Goal: Information Seeking & Learning: Learn about a topic

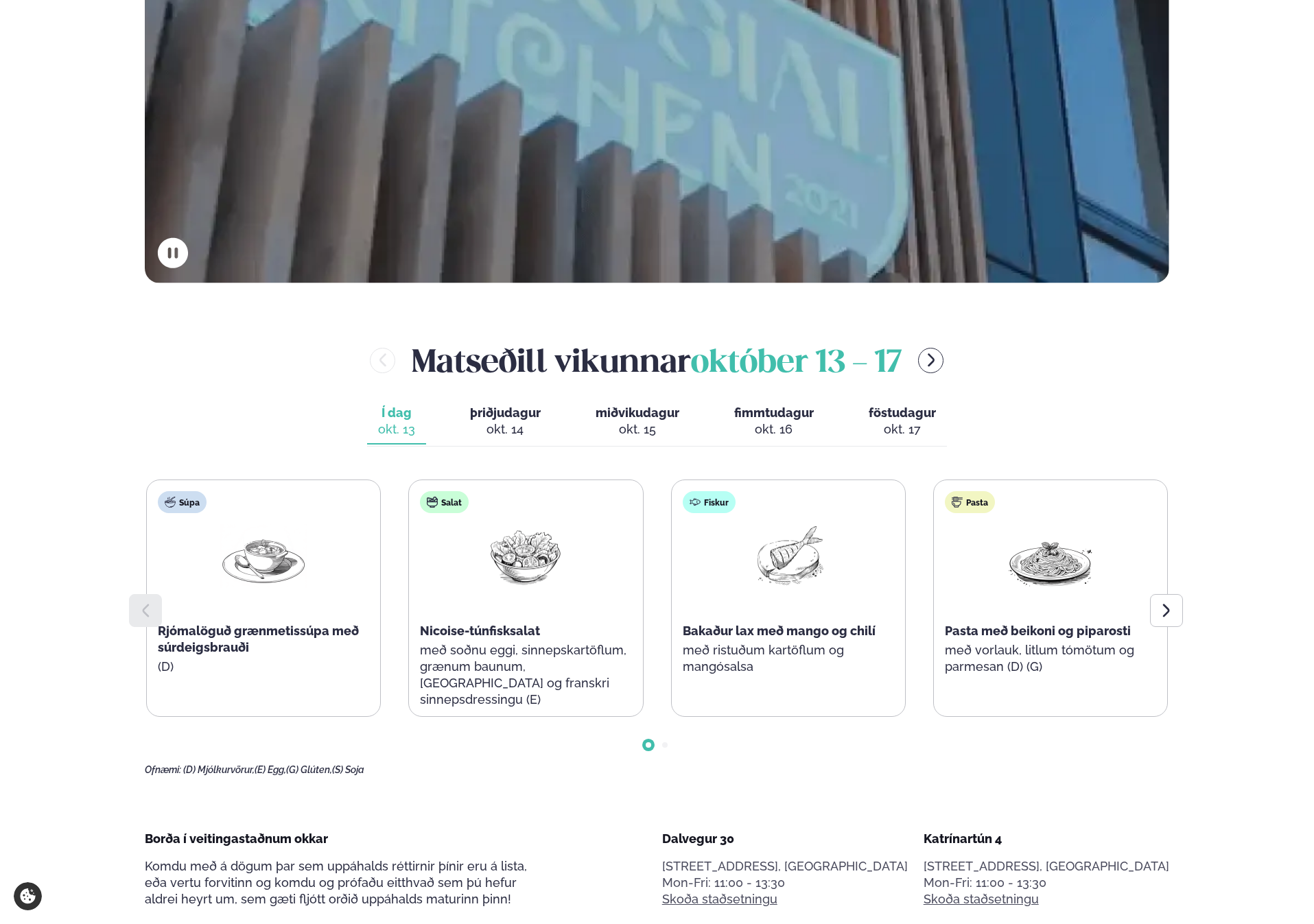
scroll to position [534, 0]
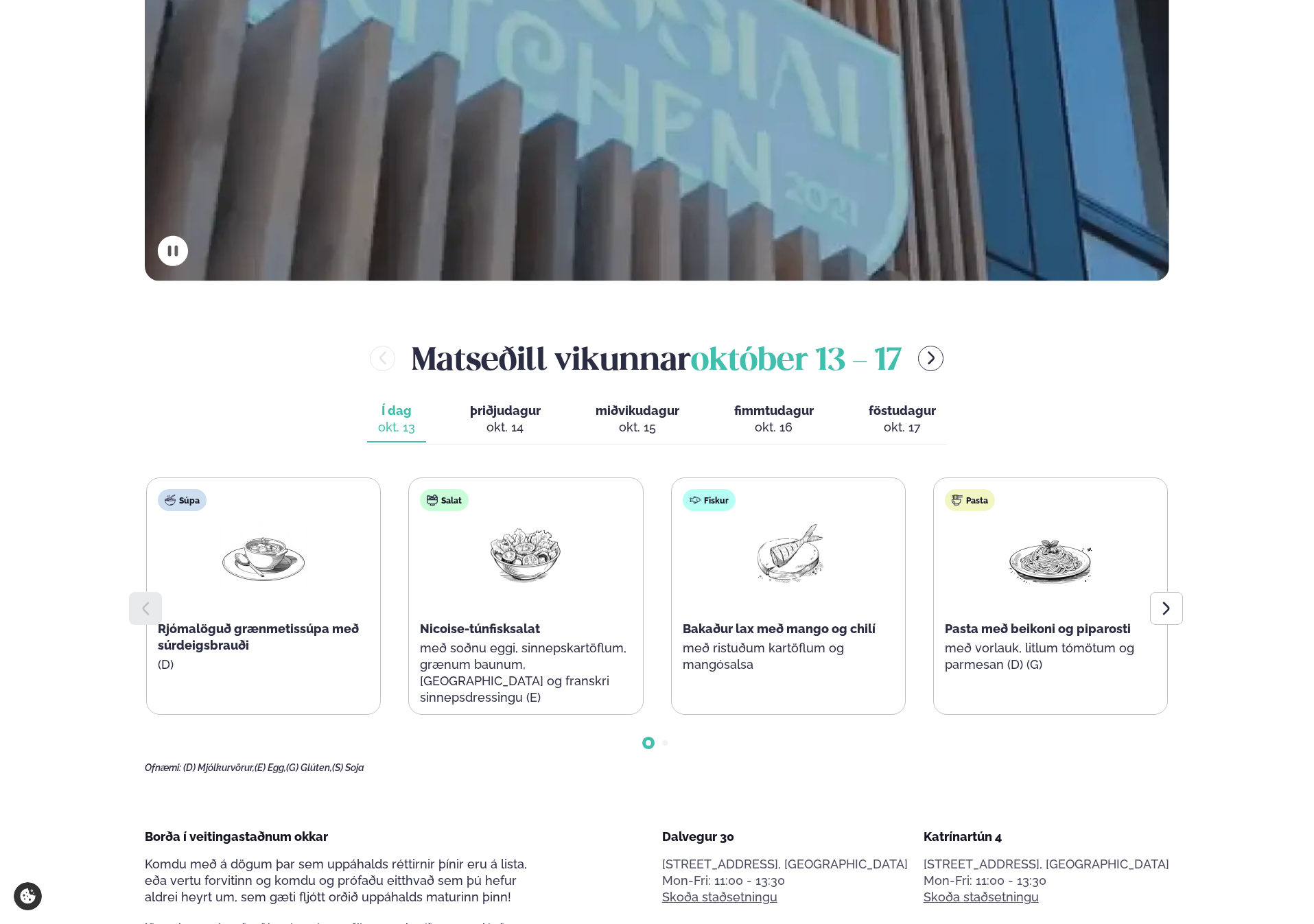
click at [1182, 601] on div at bounding box center [1167, 608] width 33 height 33
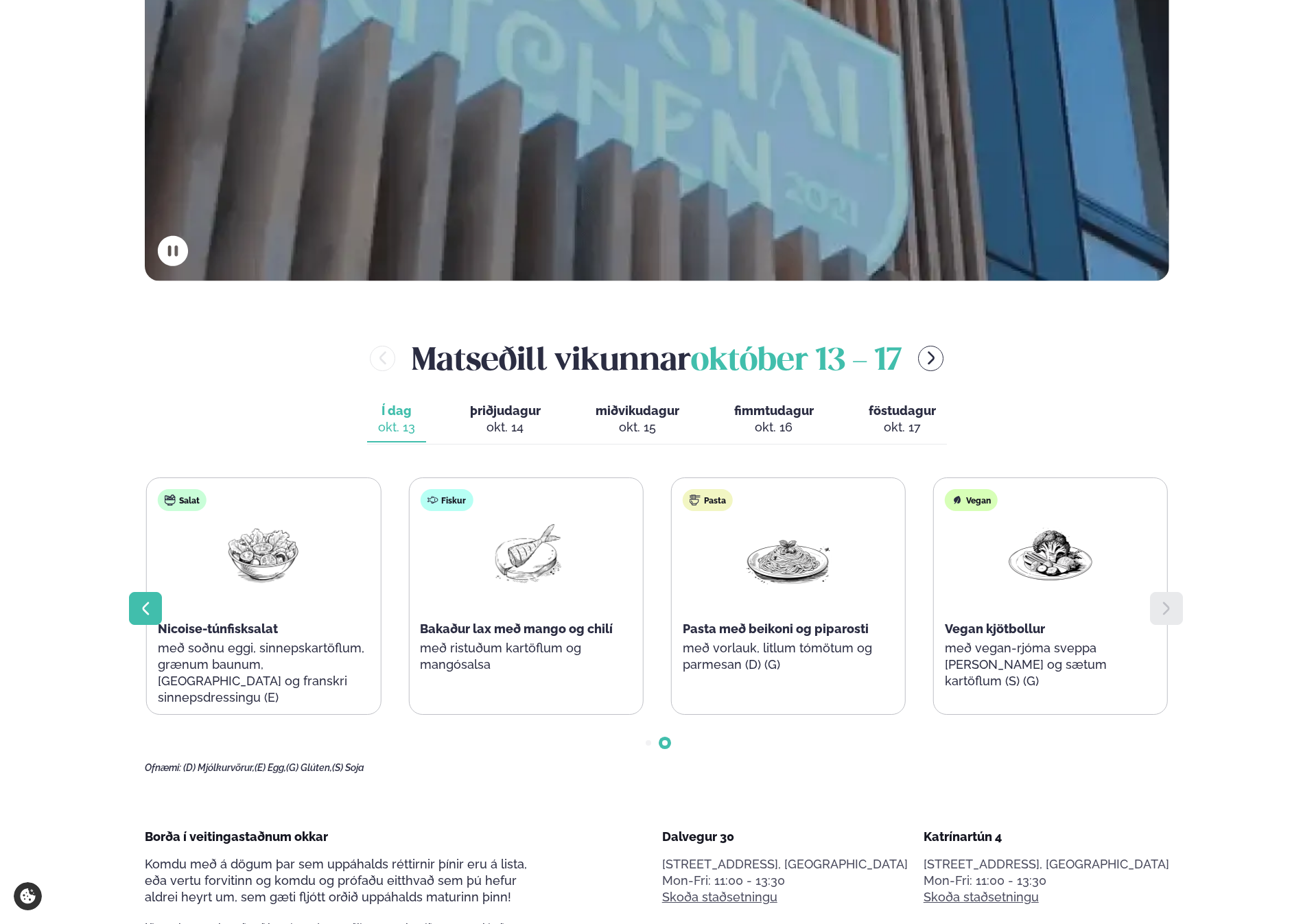
click at [139, 605] on icon at bounding box center [145, 608] width 16 height 16
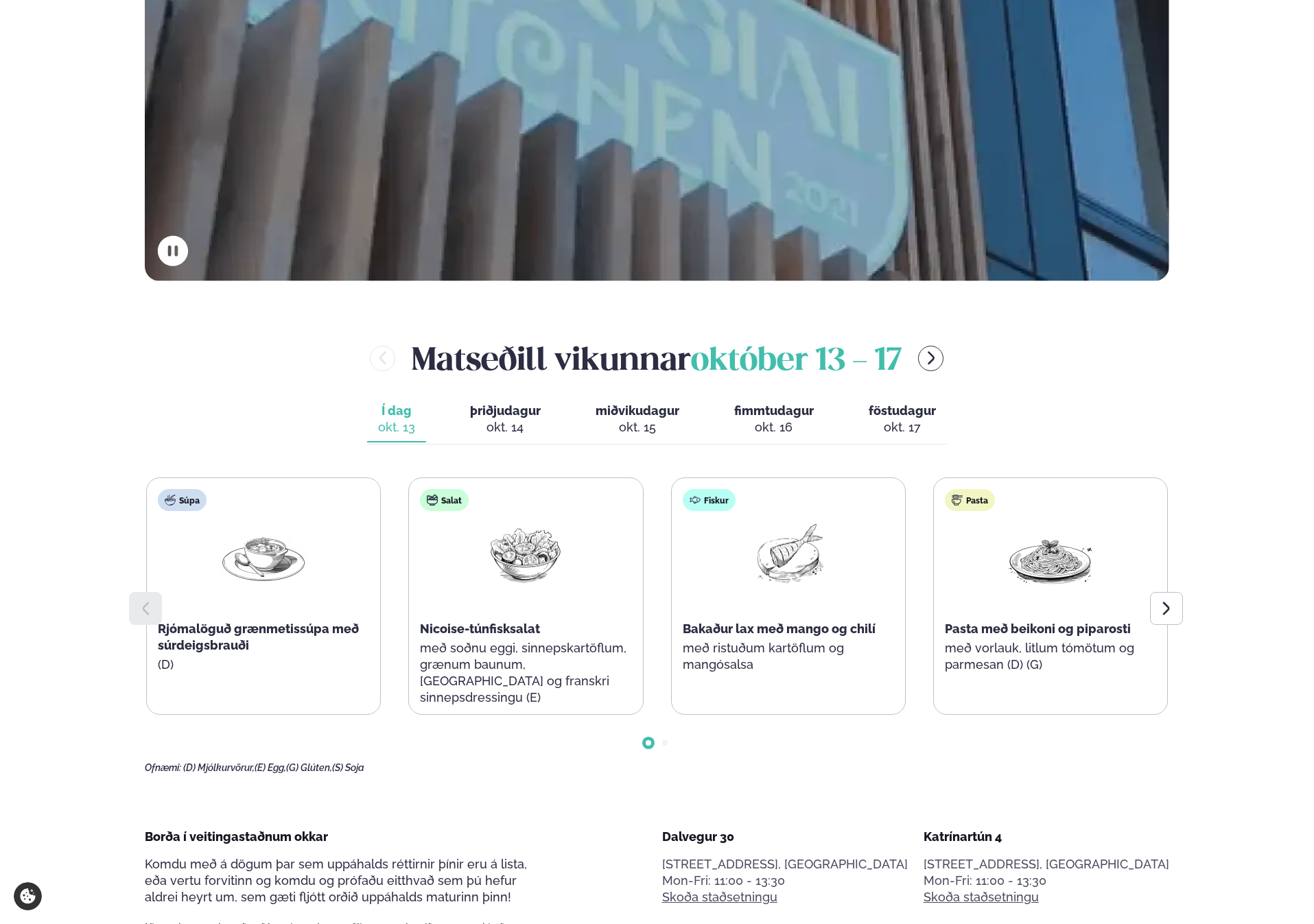
click at [473, 413] on span "þriðjudagur" at bounding box center [506, 410] width 71 height 15
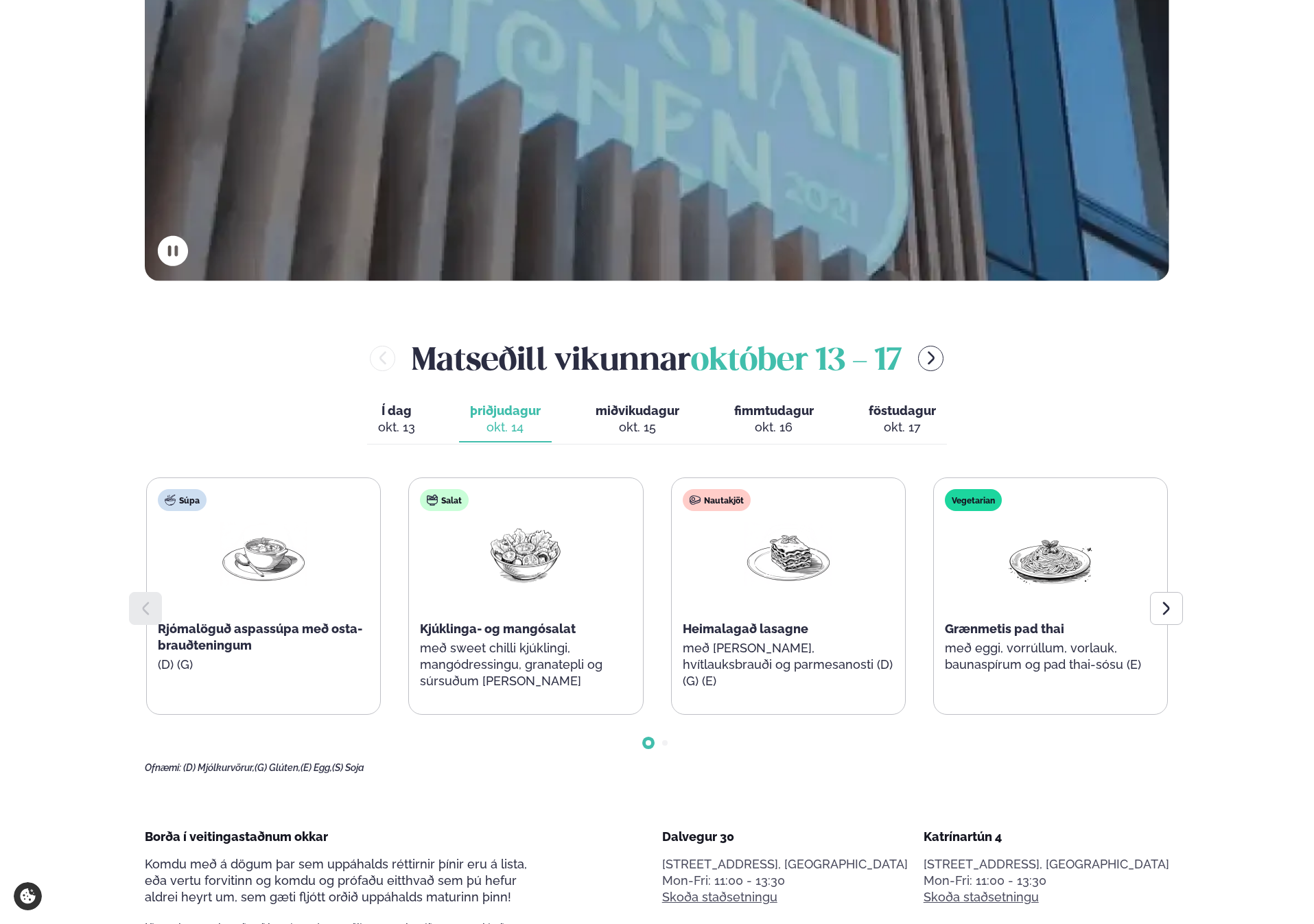
click at [630, 401] on button "miðvikudagur mið. [DATE]" at bounding box center [638, 420] width 106 height 45
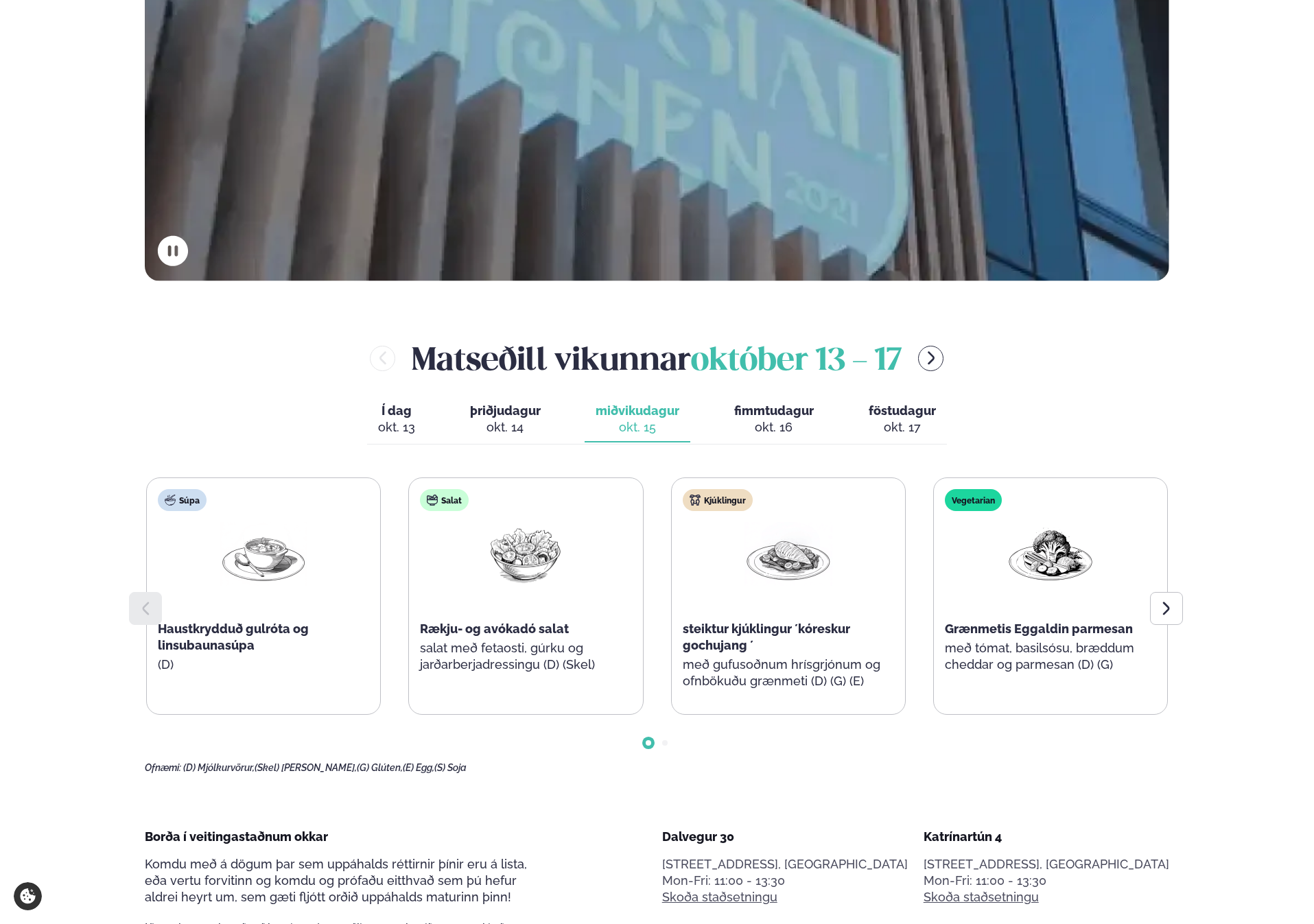
click at [753, 419] on div "okt. 16" at bounding box center [774, 427] width 80 height 16
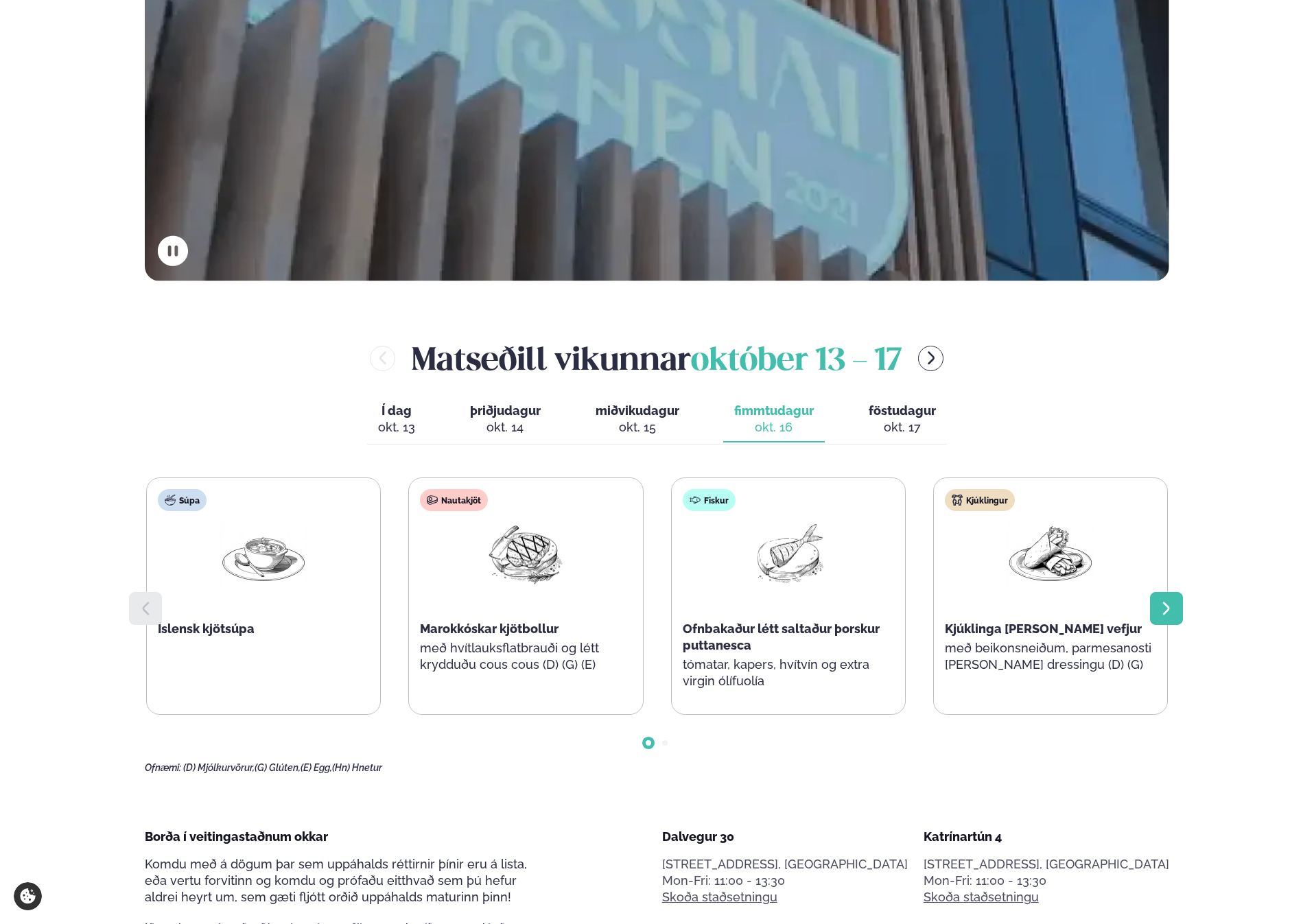
click at [1165, 612] on icon at bounding box center [1166, 607] width 7 height 13
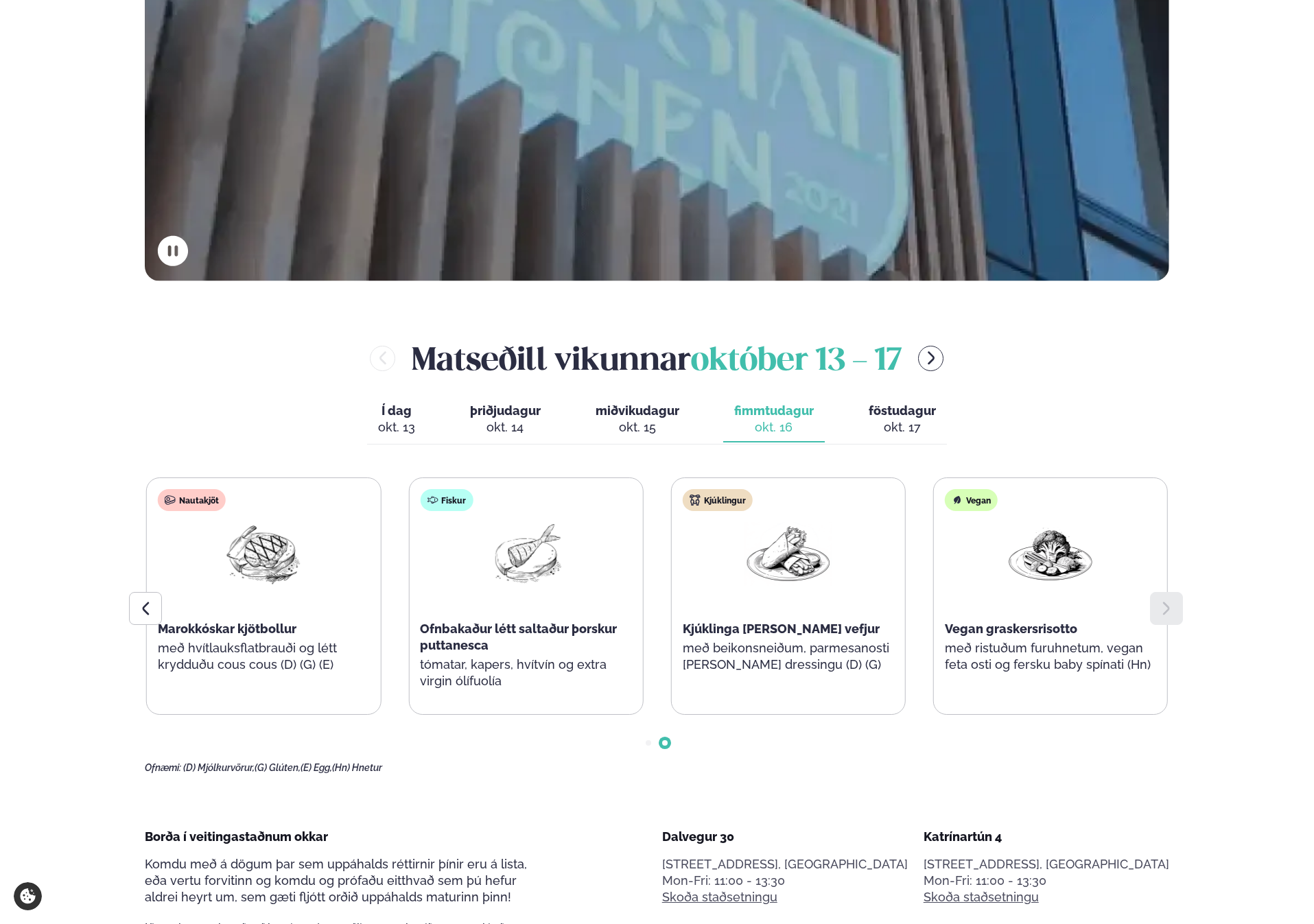
click at [909, 422] on div "okt. 17" at bounding box center [903, 427] width 68 height 16
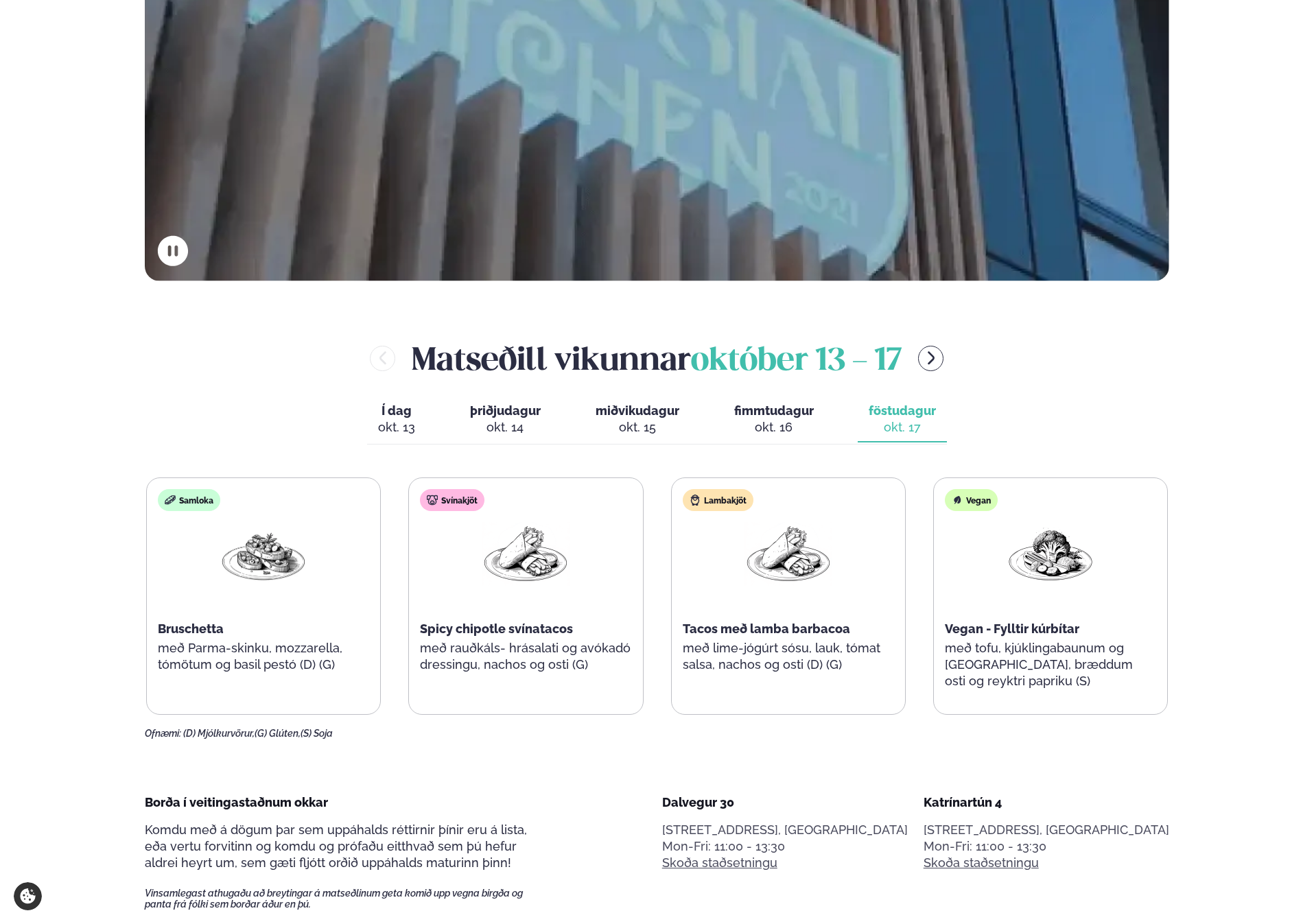
click at [657, 404] on span "miðvikudagur" at bounding box center [637, 410] width 84 height 15
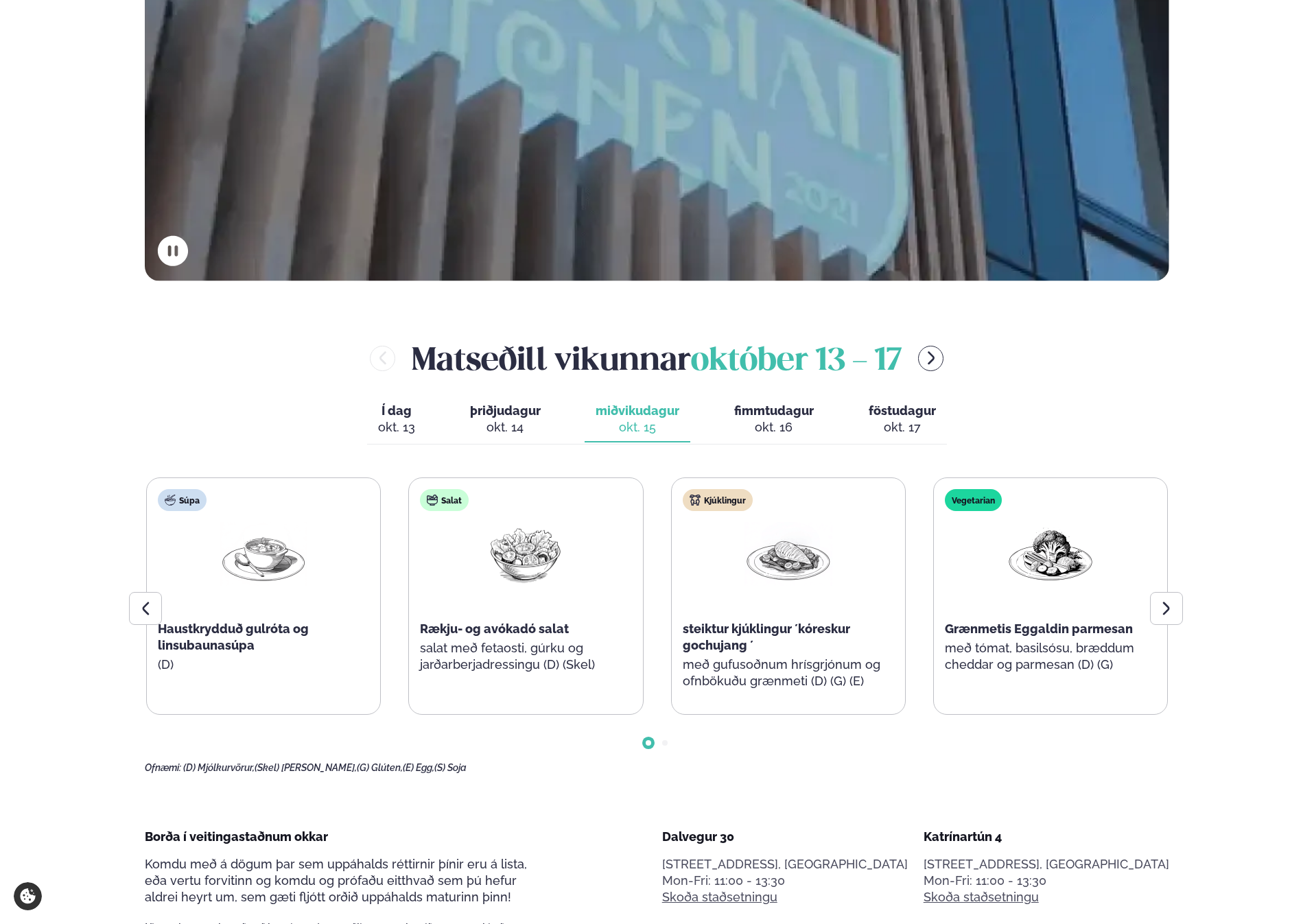
click at [554, 404] on div "Í dag Í d. [DATE] þriðjudagur þri. [DATE] miðvikudagur mið. [DATE] fimmtudagur …" at bounding box center [657, 420] width 580 height 48
click at [925, 427] on div "okt. 17" at bounding box center [903, 427] width 68 height 16
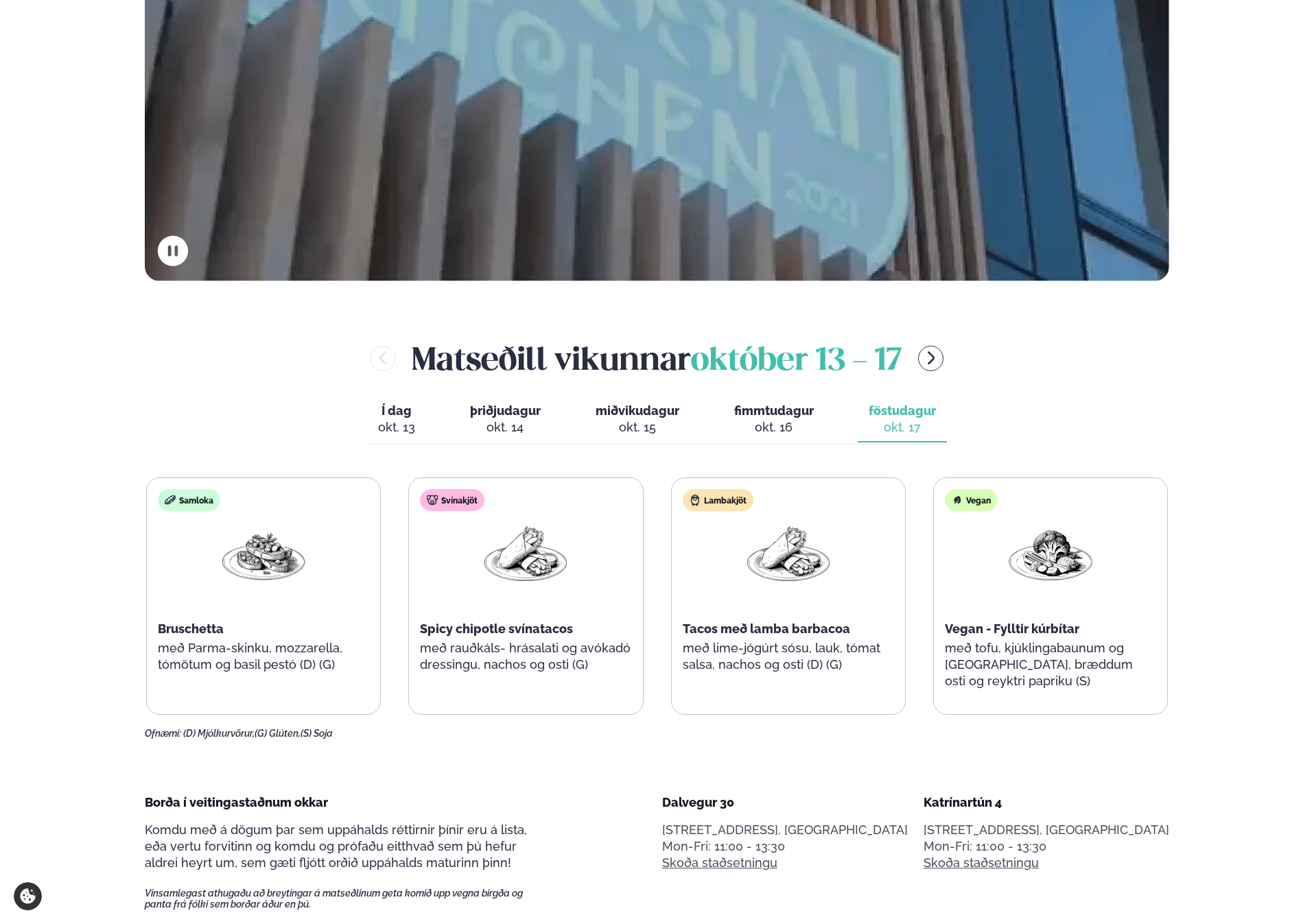
click at [529, 658] on p "með rauðkáls- hrásalati og avókadó dressingu, nachos og osti (G)" at bounding box center [525, 657] width 211 height 33
click at [529, 648] on p "með rauðkáls- hrásalati og avókadó dressingu, nachos og osti (G)" at bounding box center [525, 657] width 211 height 33
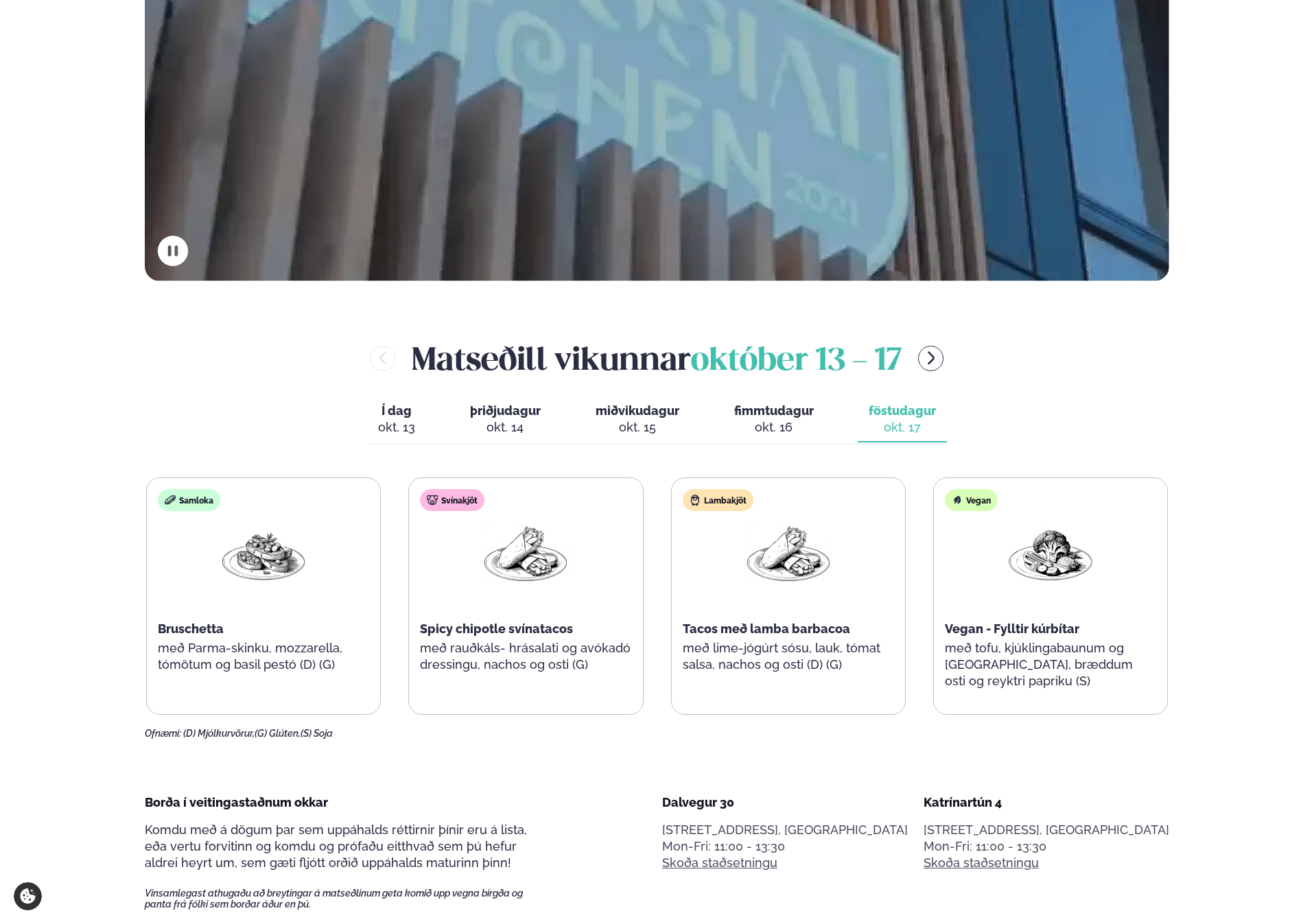
click at [529, 648] on p "með rauðkáls- hrásalati og avókadó dressingu, nachos og osti (G)" at bounding box center [525, 657] width 211 height 33
click at [531, 661] on p "með rauðkáls- hrásalati og avókadó dressingu, nachos og osti (G)" at bounding box center [525, 657] width 211 height 33
click at [493, 419] on div "okt. 14" at bounding box center [506, 427] width 71 height 16
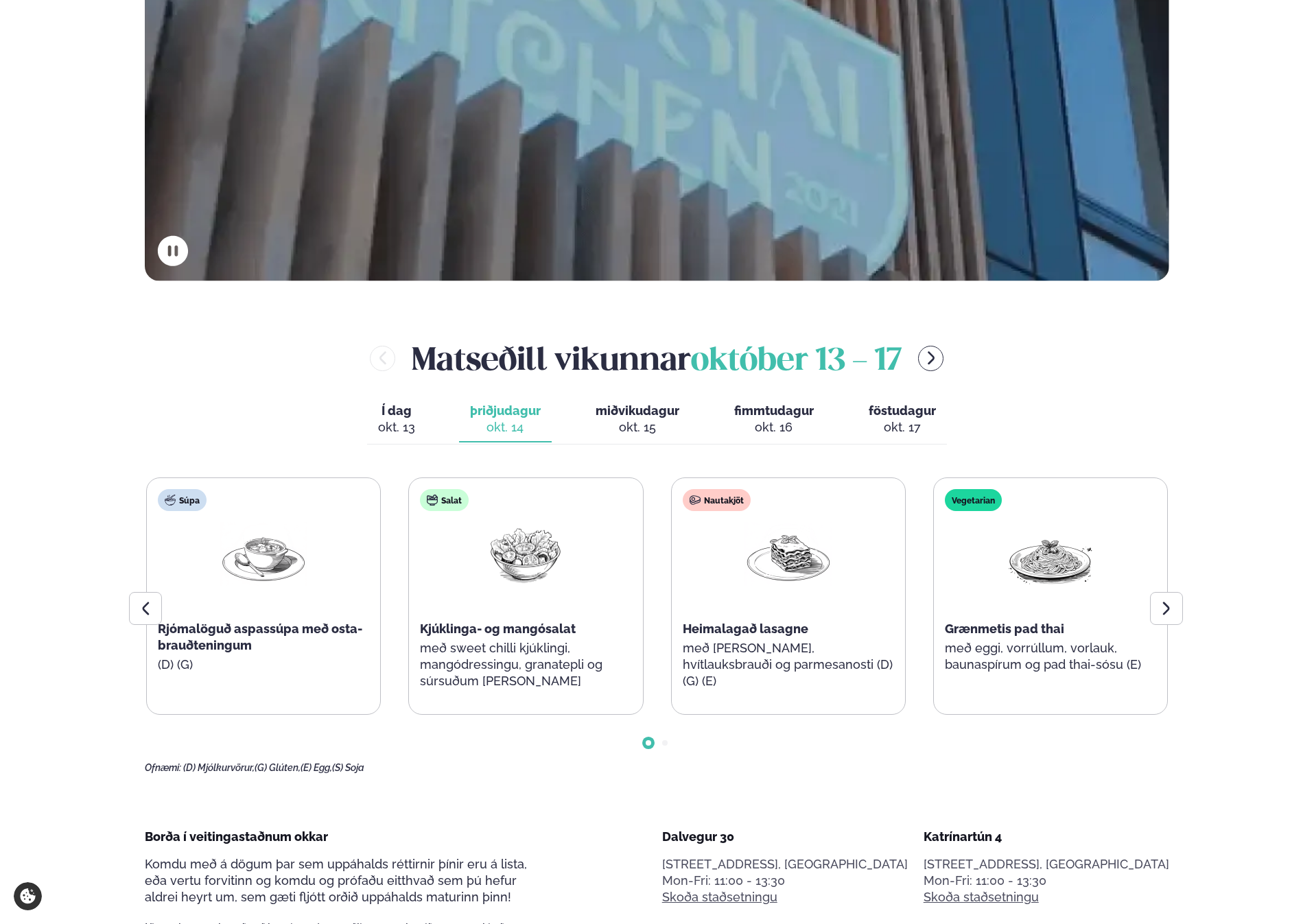
click at [556, 430] on div "Í dag Í d. [DATE] þriðjudagur þri. [DATE] miðvikudagur mið. [DATE] fimmtudagur …" at bounding box center [657, 420] width 580 height 48
click at [599, 421] on div "okt. 15" at bounding box center [637, 427] width 84 height 16
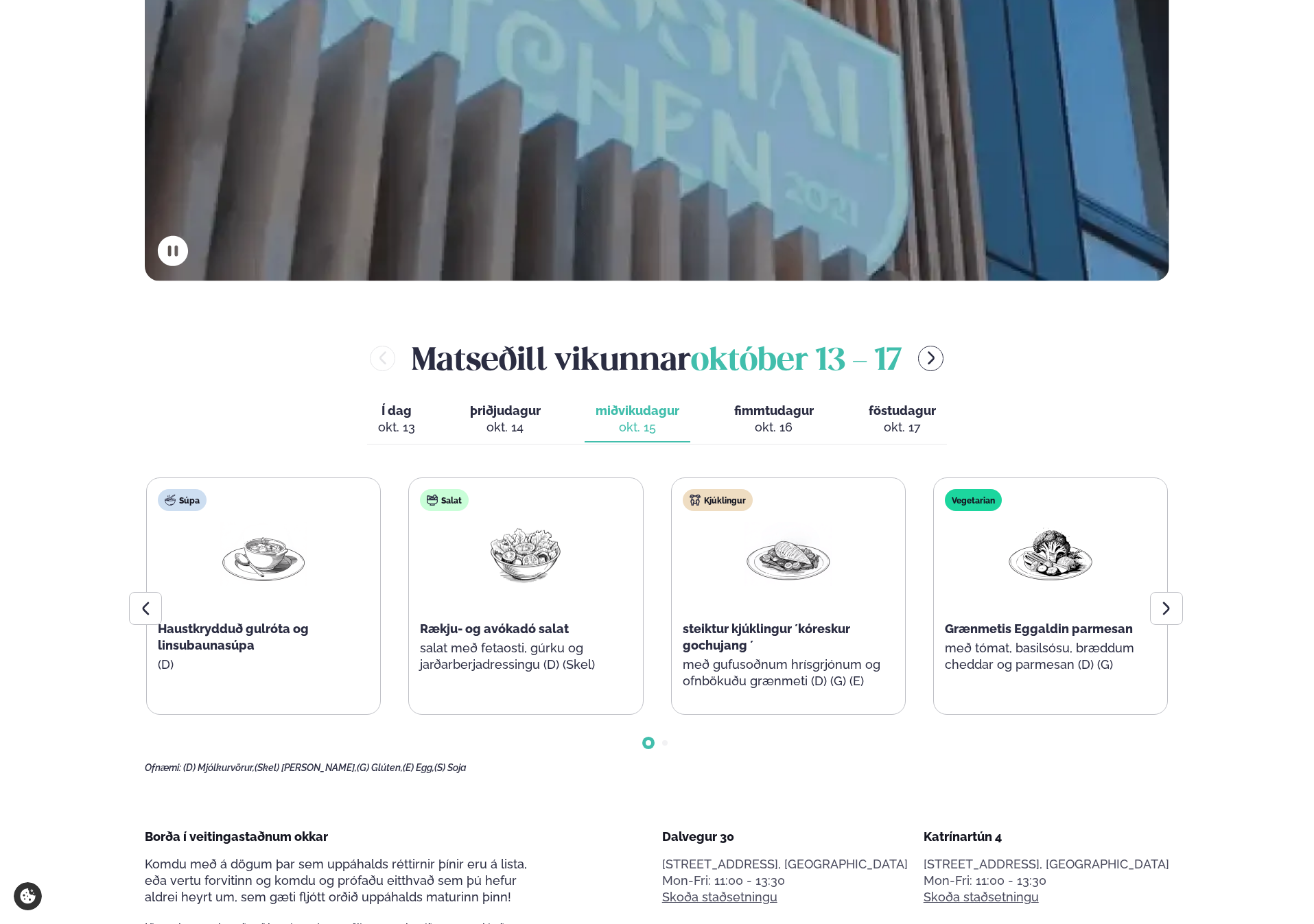
click at [515, 416] on span "þriðjudagur" at bounding box center [506, 410] width 71 height 15
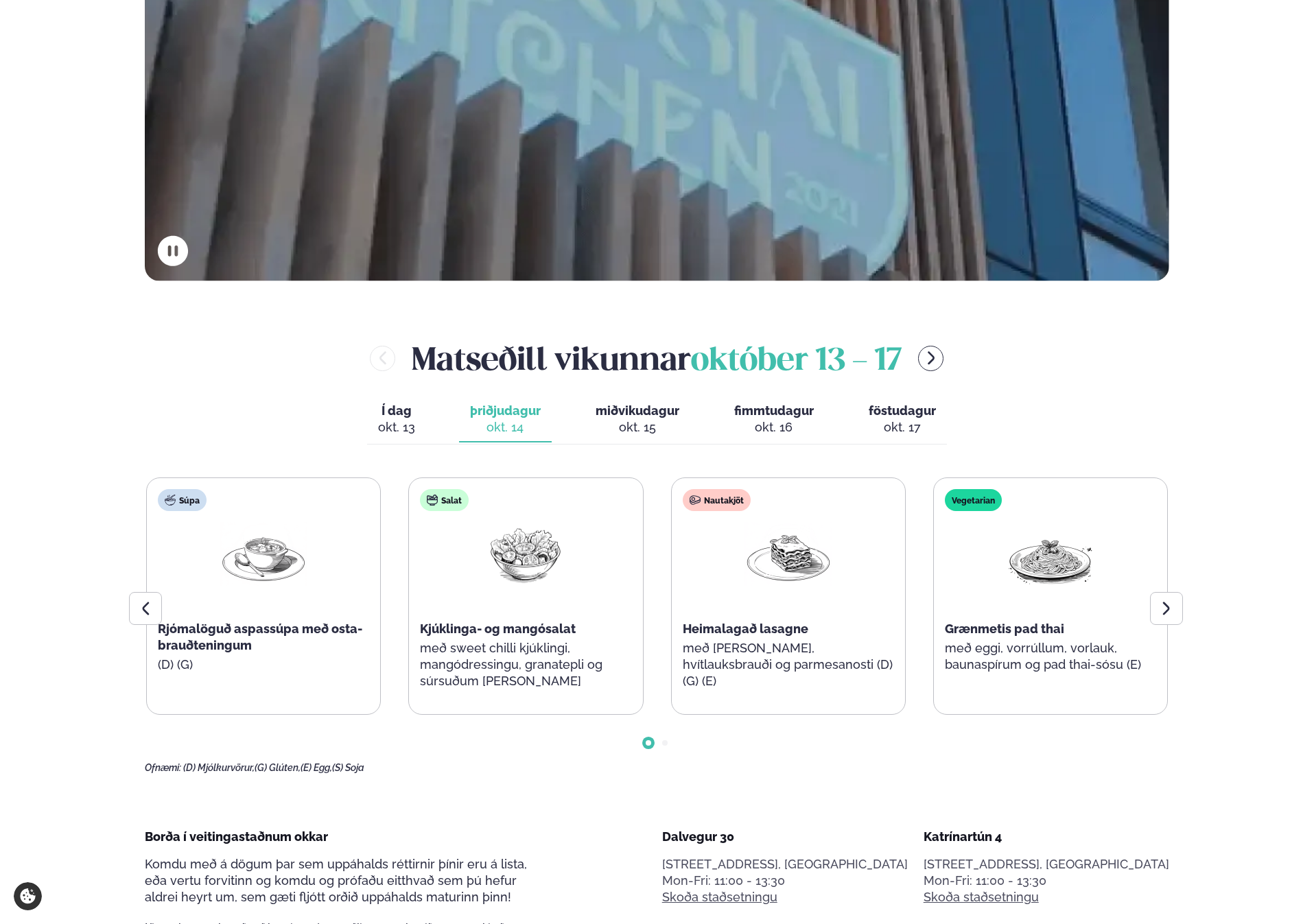
click at [691, 660] on p "með [PERSON_NAME], hvítlauksbrauði og parmesanosti (D) (G) (E)" at bounding box center [789, 664] width 211 height 49
click at [1176, 612] on div at bounding box center [1167, 608] width 33 height 33
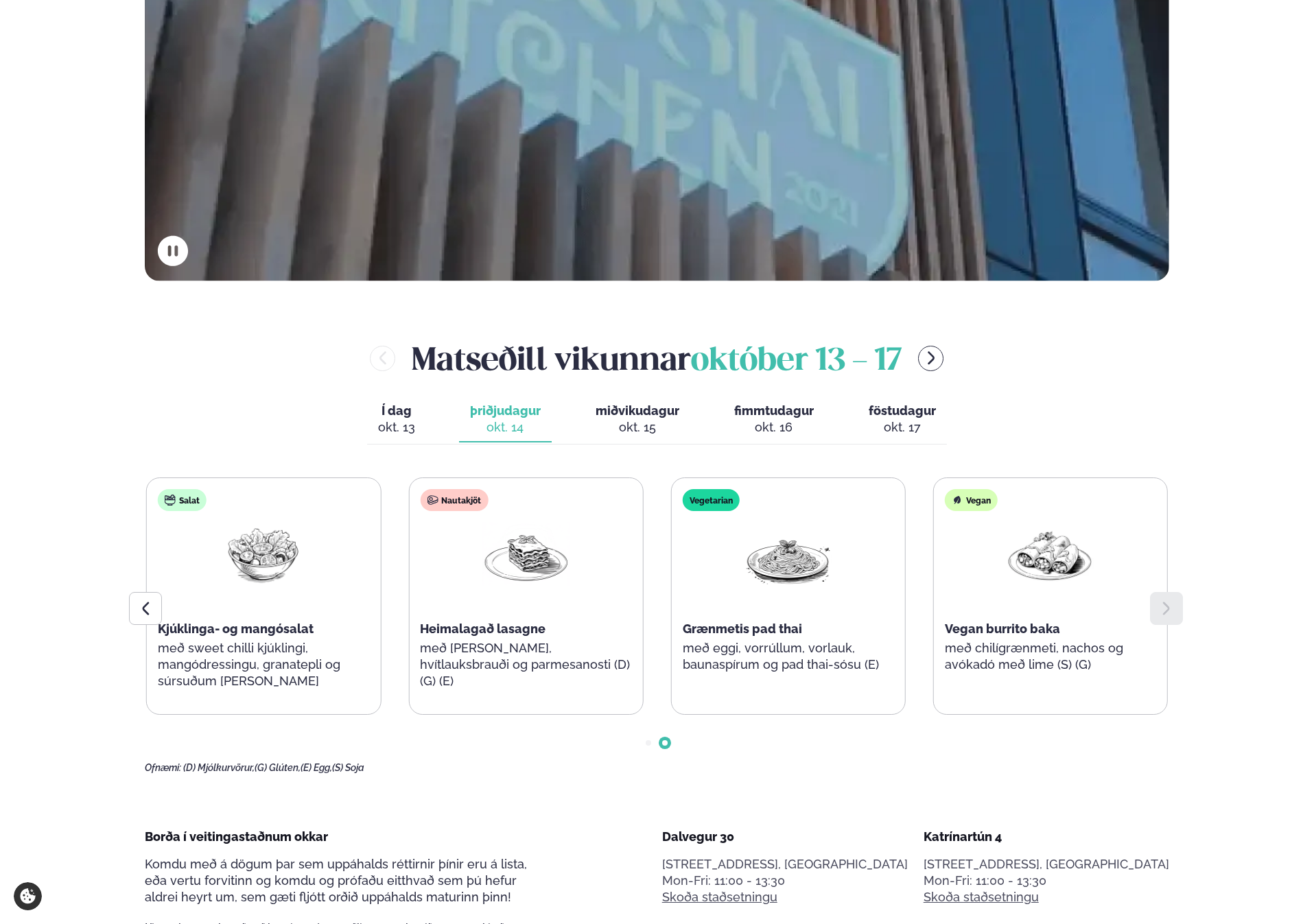
click at [653, 416] on span "miðvikudagur" at bounding box center [637, 410] width 84 height 15
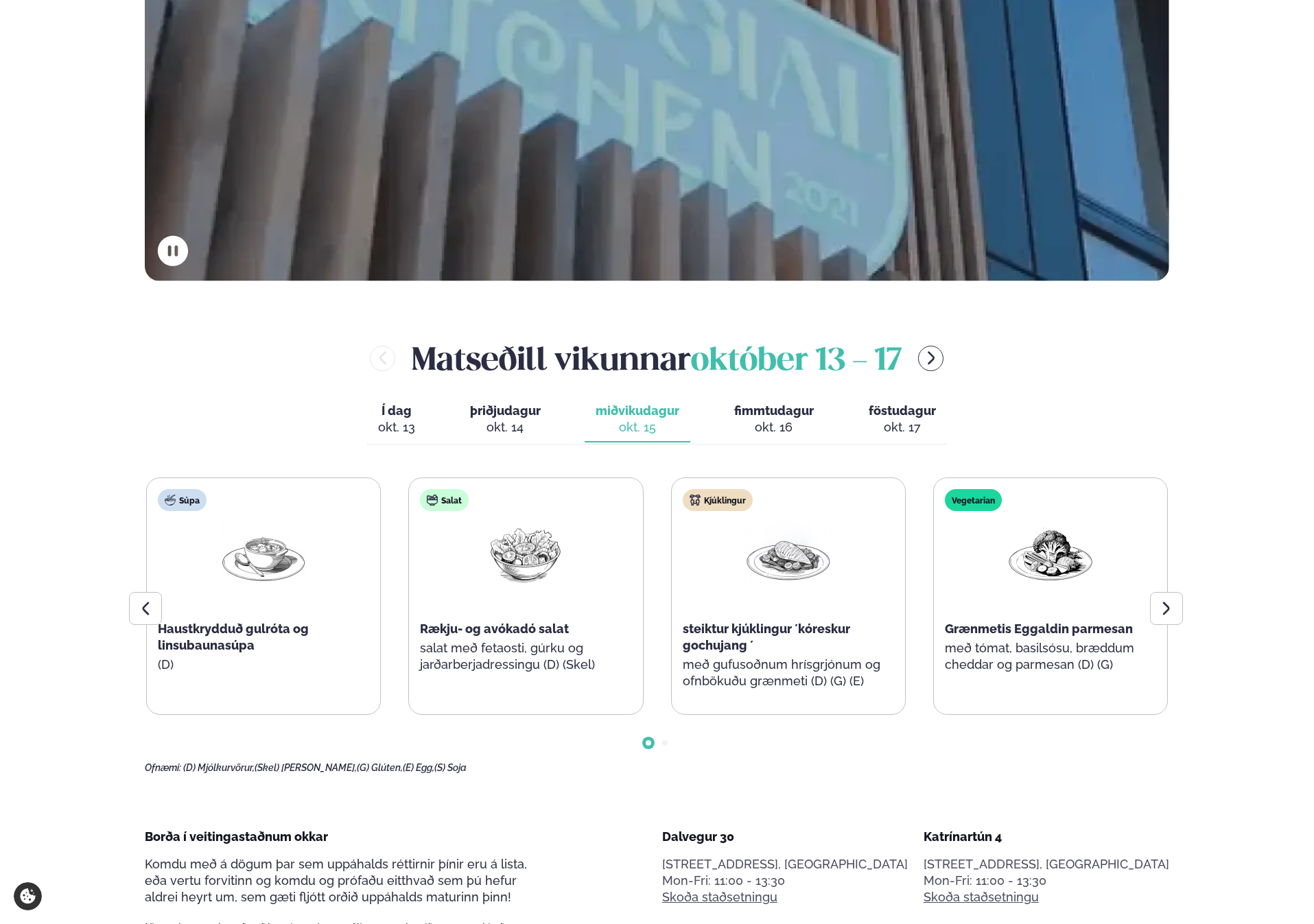
click at [495, 414] on span "þriðjudagur" at bounding box center [506, 410] width 71 height 15
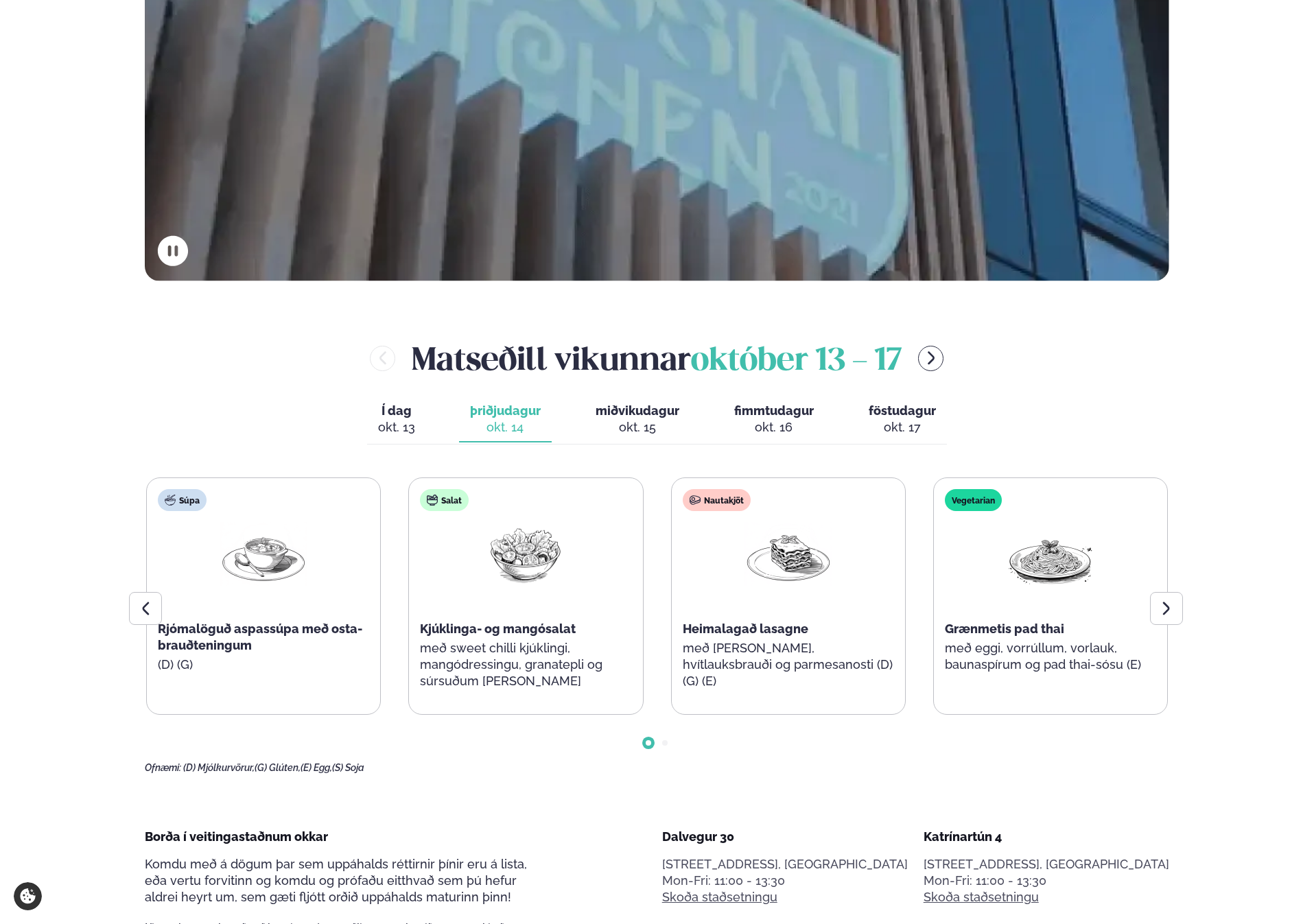
click at [394, 416] on span "Í dag" at bounding box center [396, 410] width 37 height 16
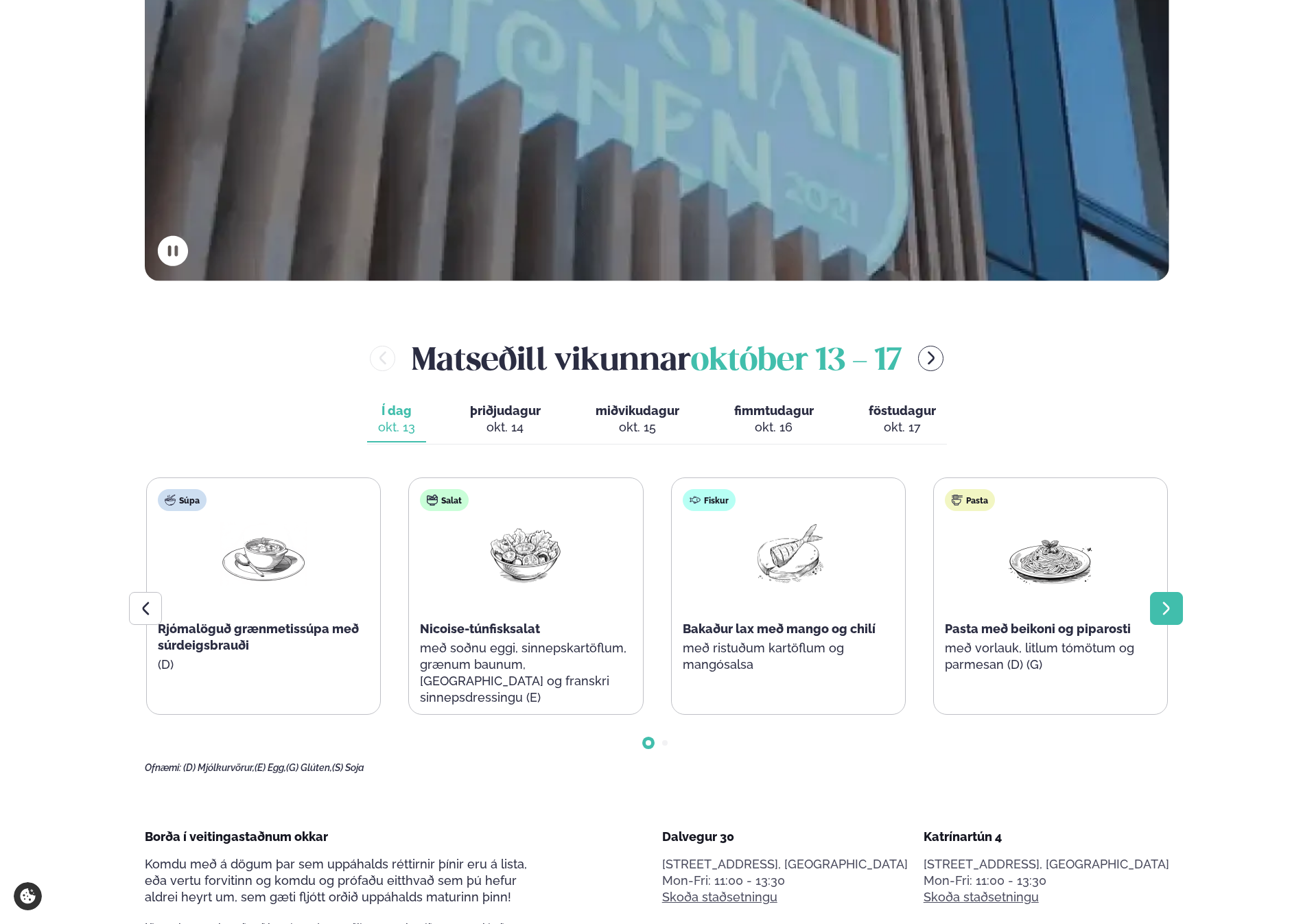
click at [1172, 614] on icon at bounding box center [1166, 608] width 16 height 16
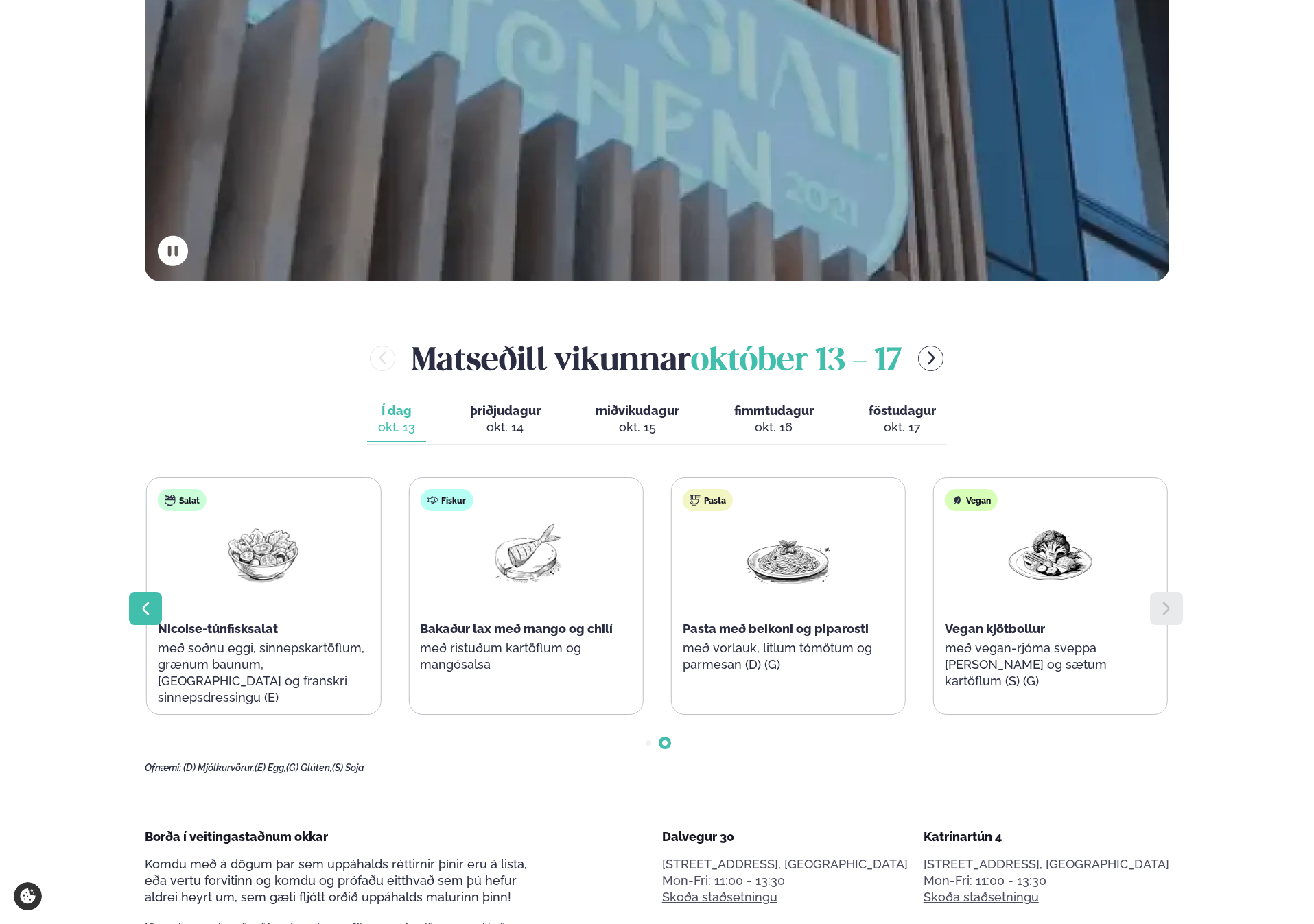
click at [149, 603] on icon at bounding box center [145, 608] width 16 height 16
